Goal: Task Accomplishment & Management: Manage account settings

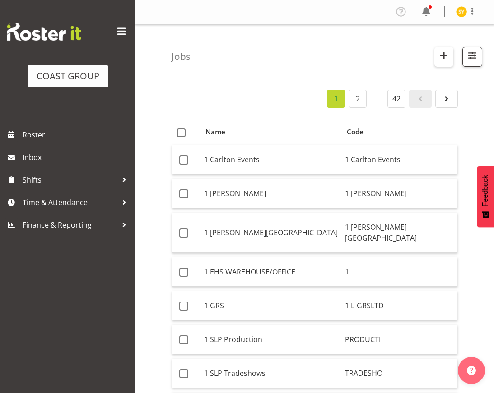
click at [443, 51] on span "button" at bounding box center [444, 56] width 12 height 12
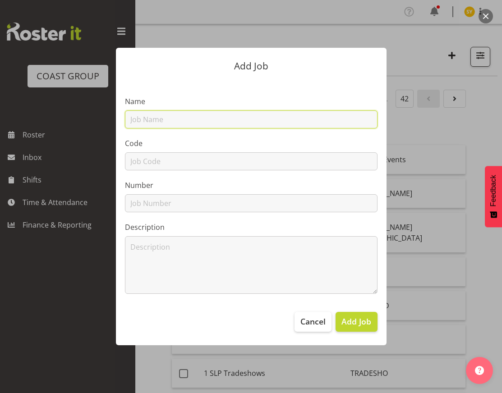
drag, startPoint x: 175, startPoint y: 115, endPoint x: 159, endPoint y: 134, distance: 23.7
click at [175, 115] on input "text" at bounding box center [251, 120] width 253 height 18
paste input "12511210"
type input "12511210"
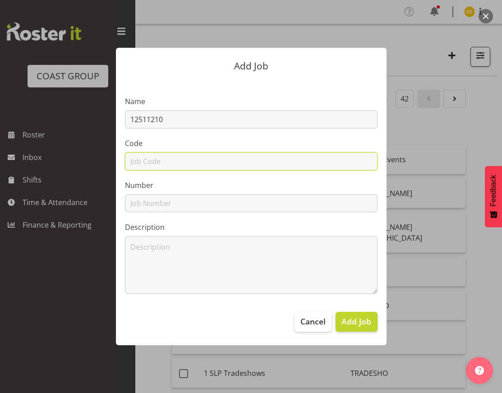
click at [145, 165] on input "text" at bounding box center [251, 161] width 253 height 18
paste input "12511210"
type input "12511210"
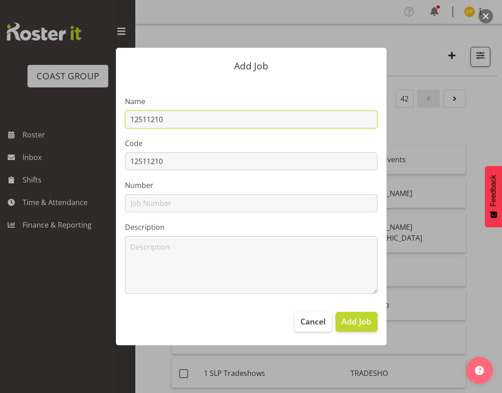
click at [182, 128] on input "12511210" at bounding box center [251, 120] width 253 height 18
paste input "Metallica M72 world tour 25-26"
drag, startPoint x: 286, startPoint y: 123, endPoint x: -24, endPoint y: 111, distance: 310.6
click at [0, 111] on html "COAST GROUP Roster Inbox Shifts Time & Attendance Finance & Reporting Profile L…" at bounding box center [251, 196] width 502 height 393
type input "12511210 - Metallica M72 world tour 25-26"
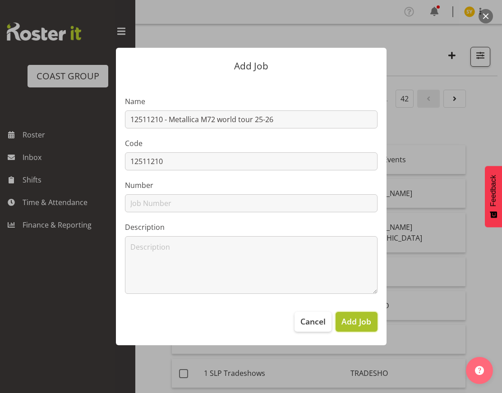
click at [362, 324] on span "Add Job" at bounding box center [356, 322] width 30 height 12
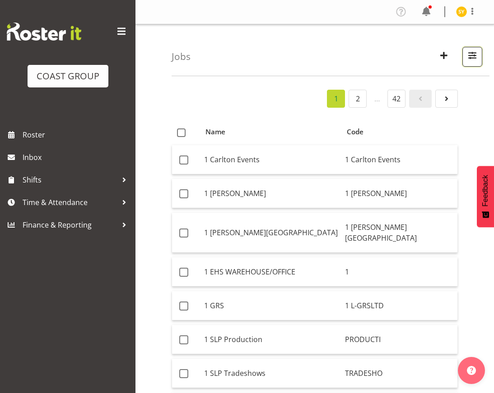
click at [467, 58] on span "button" at bounding box center [472, 56] width 12 height 12
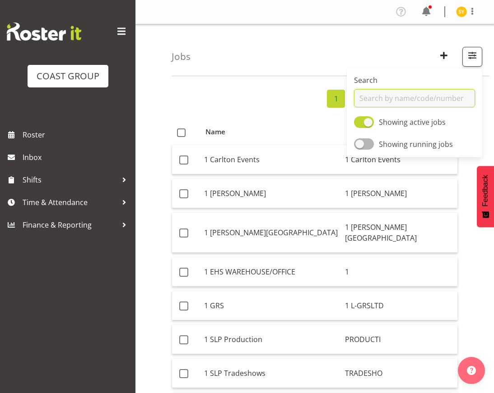
click at [388, 97] on input "text" at bounding box center [414, 98] width 121 height 18
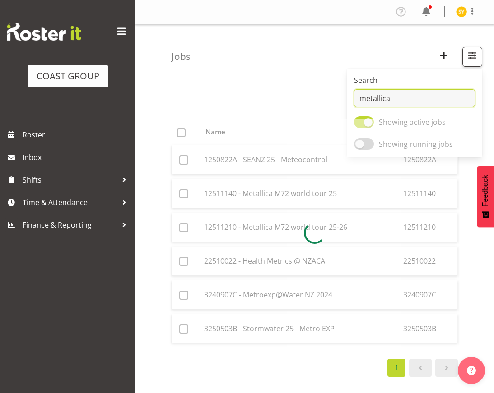
type input "metallica"
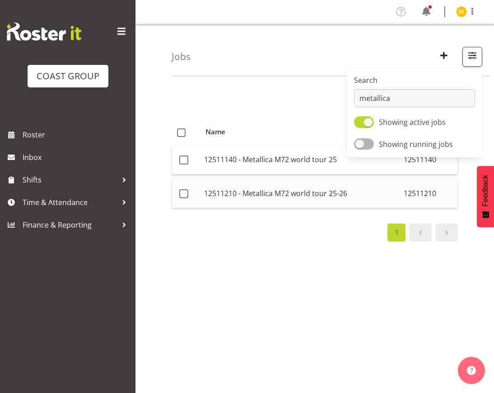
click at [276, 198] on td "12511210 - Metallica M72 world tour 25-26" at bounding box center [299, 193] width 199 height 29
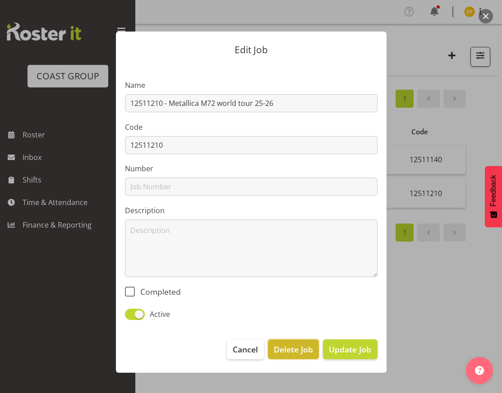
click at [303, 351] on span "Delete Job" at bounding box center [293, 350] width 39 height 12
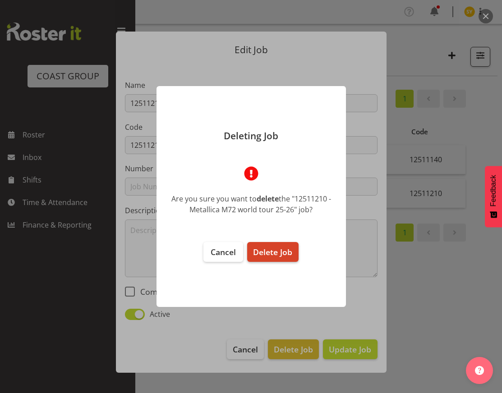
click at [273, 257] on span "Delete Job" at bounding box center [272, 252] width 39 height 11
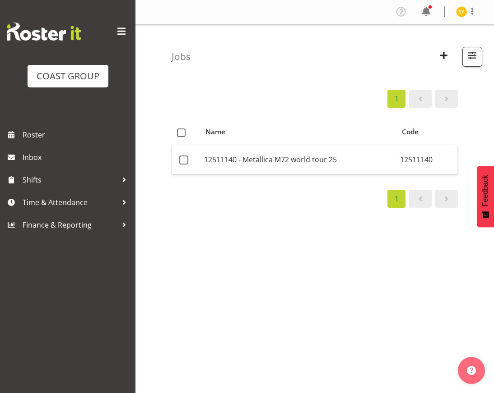
click at [480, 142] on div "1 Name Code 12511140 - Metallica M72 world tour 25 12511140 1" at bounding box center [332, 263] width 322 height 361
